Goal: Use online tool/utility: Utilize a website feature to perform a specific function

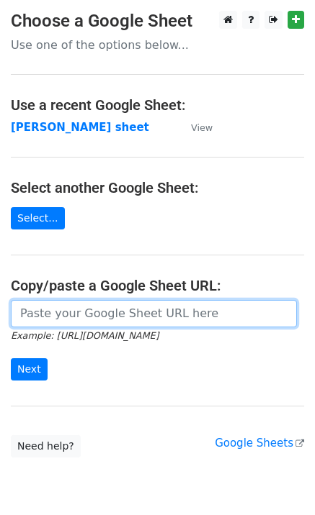
drag, startPoint x: 88, startPoint y: 328, endPoint x: 84, endPoint y: 318, distance: 10.3
click at [88, 325] on input "url" at bounding box center [154, 313] width 286 height 27
click at [80, 310] on input "url" at bounding box center [154, 313] width 286 height 27
paste input "https://docs.google.com/spreadsheets/d/1OGhWVXSkGfXFzb3OTpGlgWHvxbN6efCHXZEUHxH…"
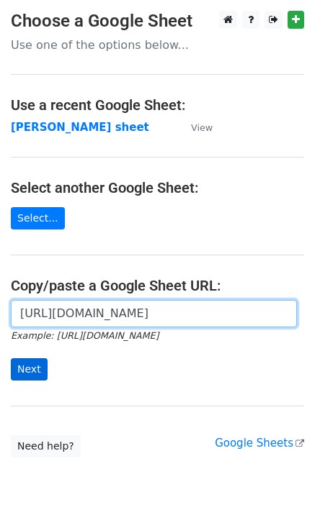
scroll to position [0, 337]
type input "https://docs.google.com/spreadsheets/d/1OGhWVXSkGfXFzb3OTpGlgWHvxbN6efCHXZEUHxH…"
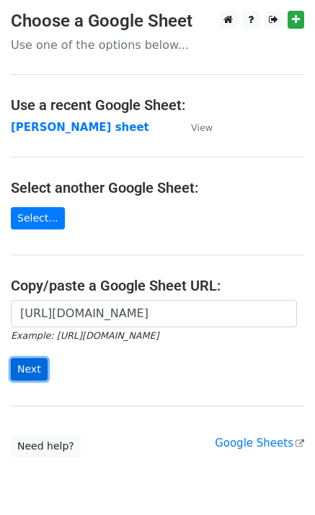
click at [27, 371] on input "Next" at bounding box center [29, 369] width 37 height 22
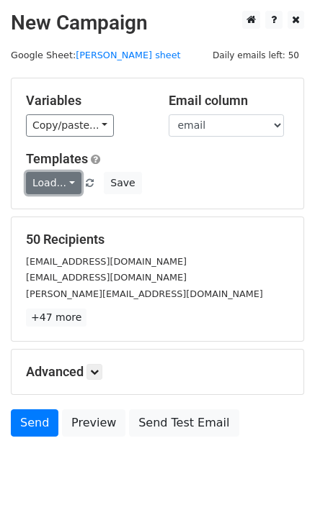
click at [52, 178] on link "Load..." at bounding box center [53, 183] width 55 height 22
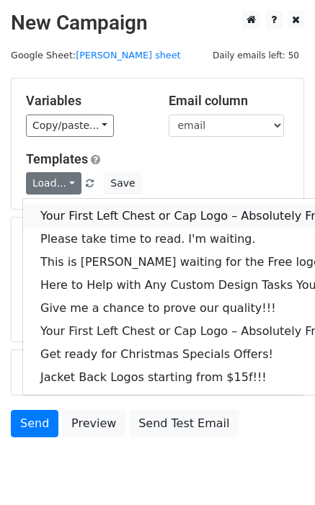
click at [78, 213] on link "Your First Left Chest or Cap Logo – Absolutely Free" at bounding box center [194, 215] width 343 height 23
